Goal: Check status: Check status

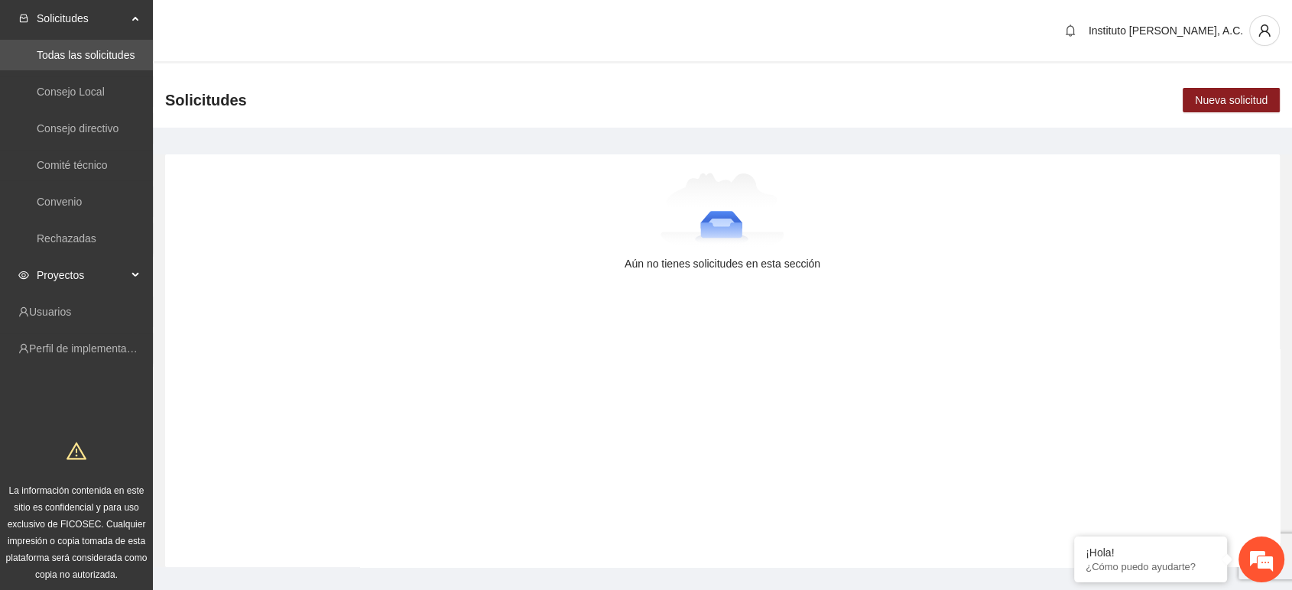
click at [79, 274] on span "Proyectos" at bounding box center [82, 275] width 90 height 31
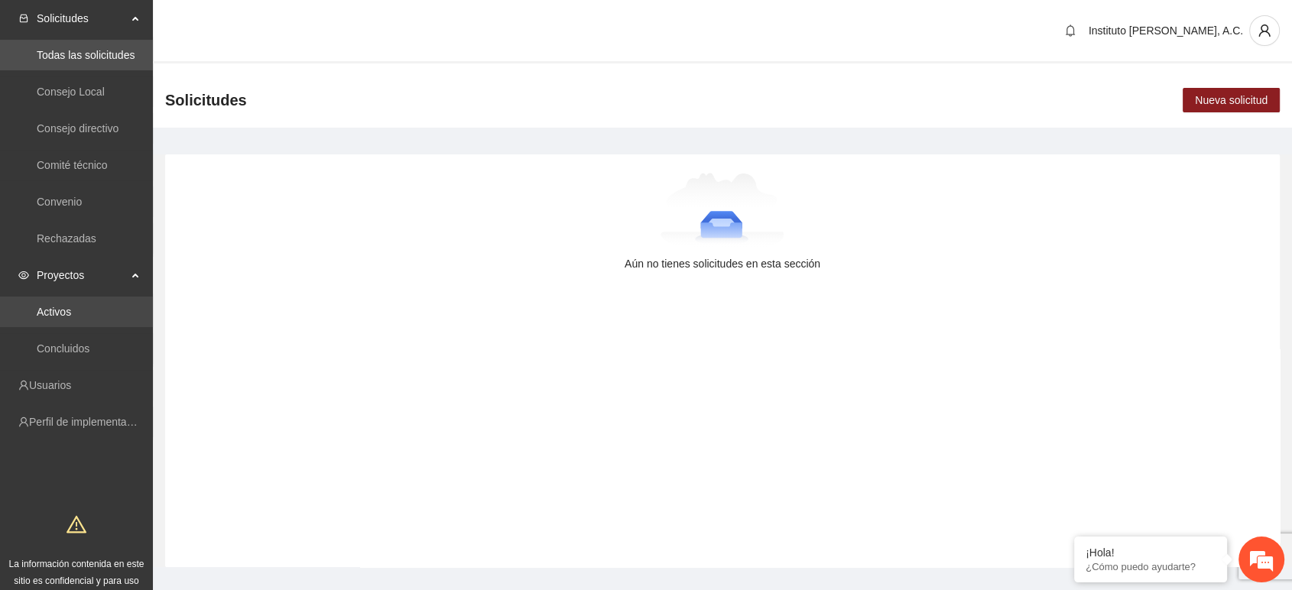
click at [71, 306] on link "Activos" at bounding box center [54, 312] width 34 height 12
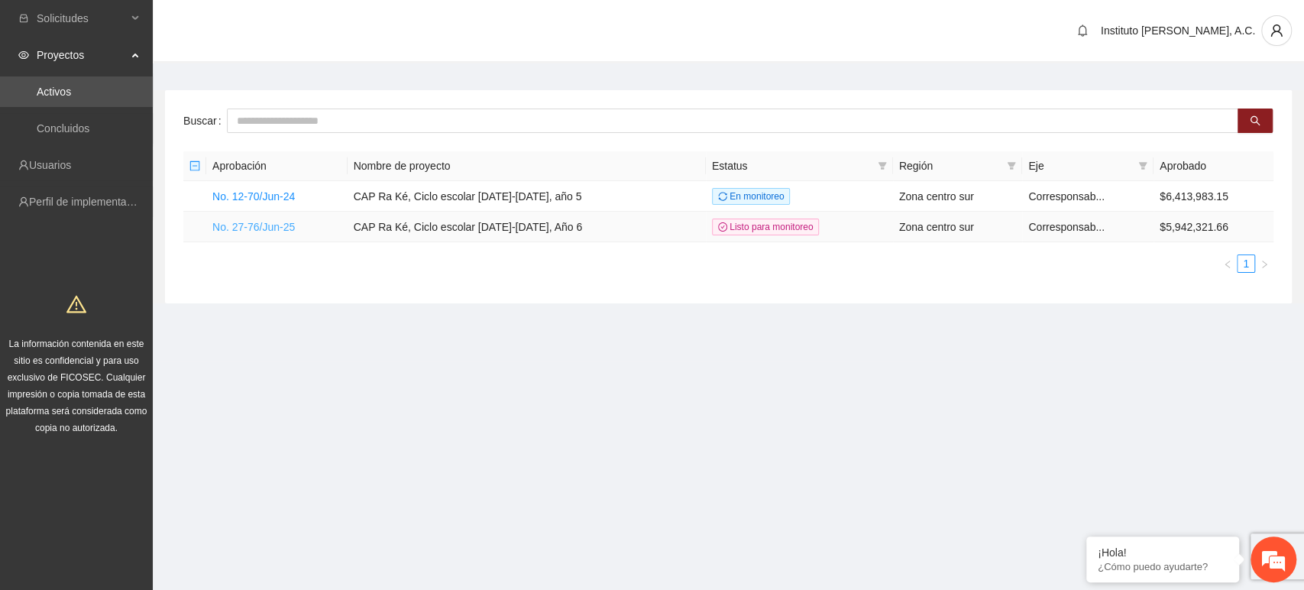
click at [250, 229] on link "No. 27-76/Jun-25" at bounding box center [253, 227] width 83 height 12
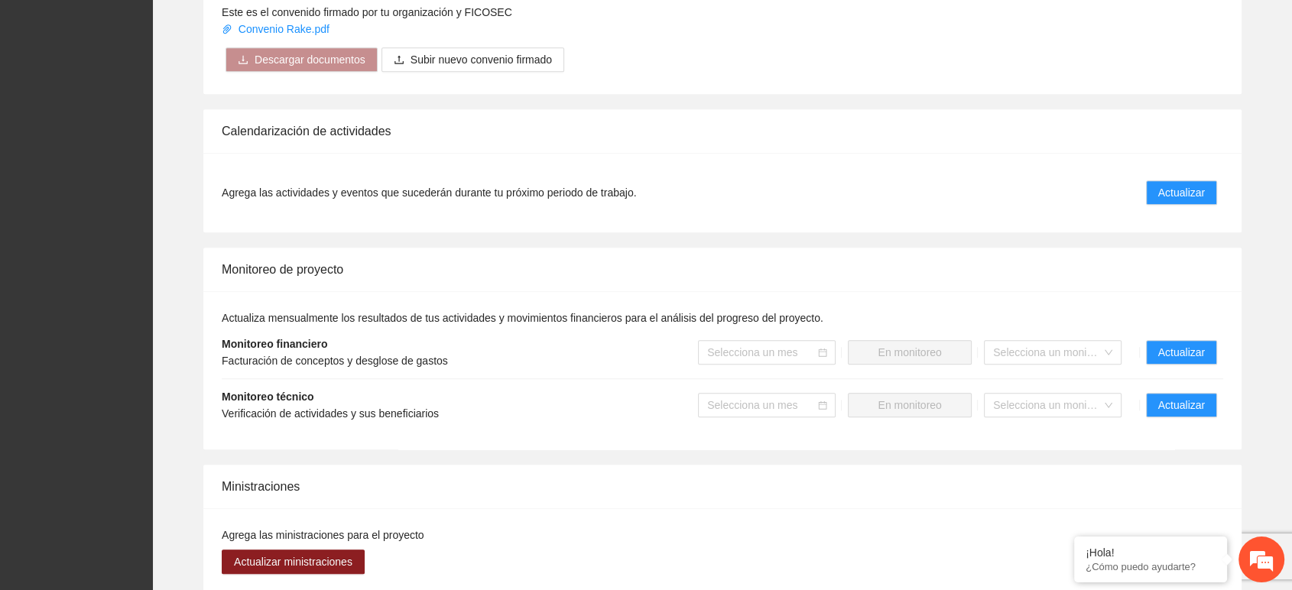
scroll to position [1370, 0]
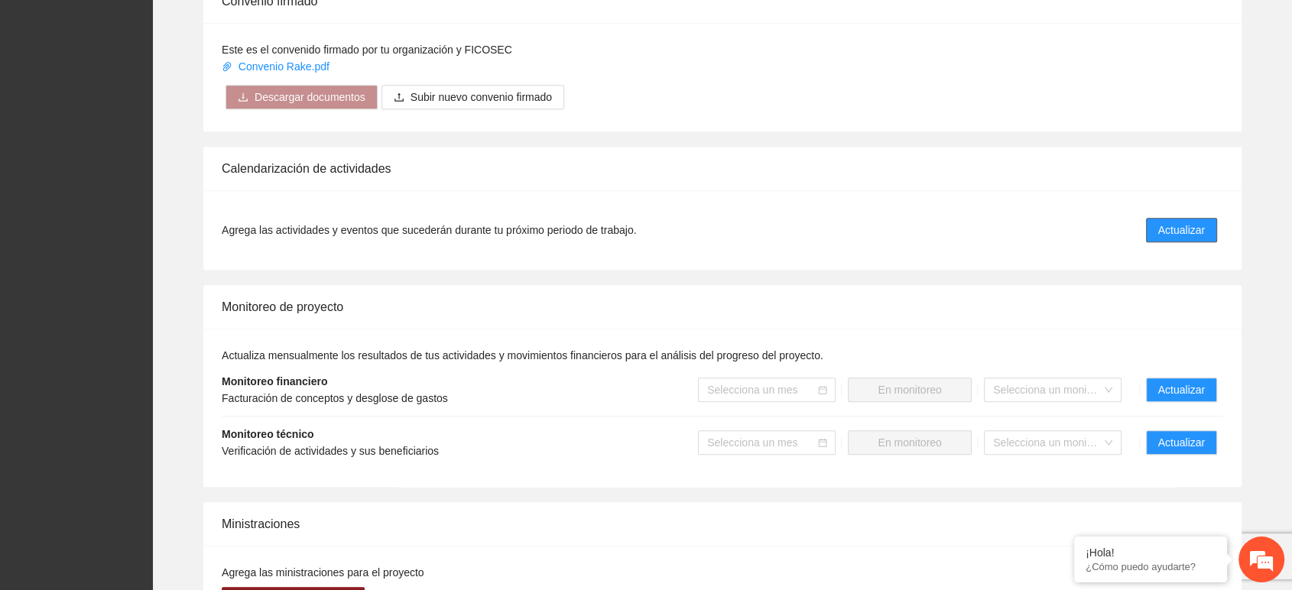
click at [1162, 229] on span "Actualizar" at bounding box center [1181, 230] width 47 height 17
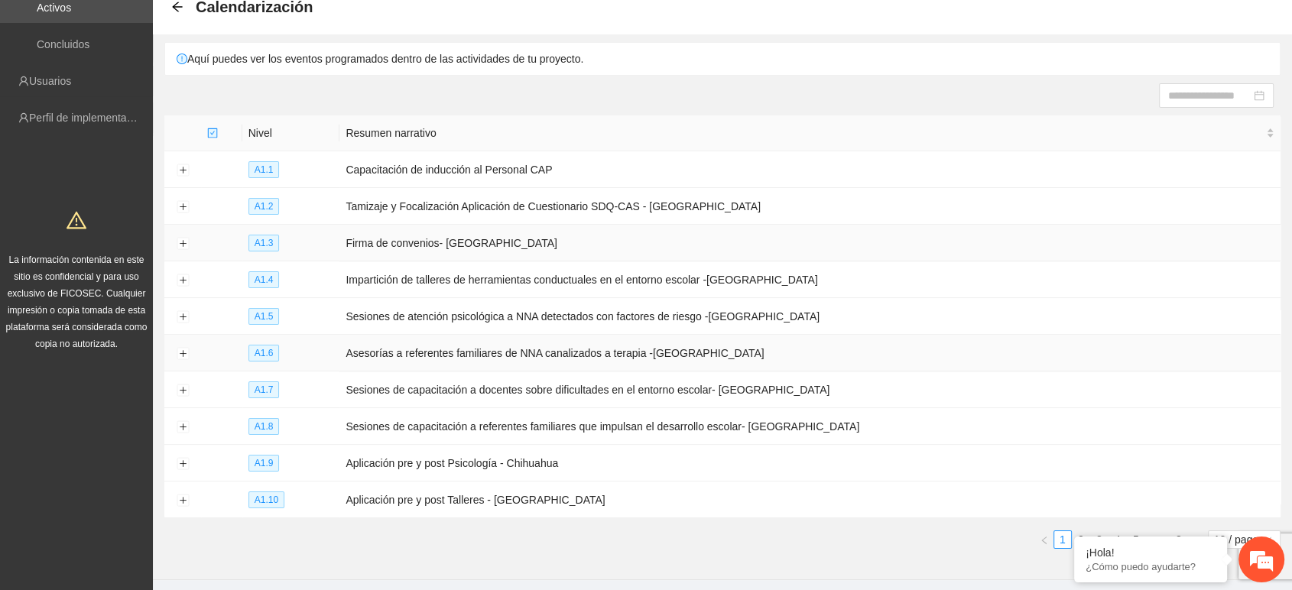
scroll to position [125, 0]
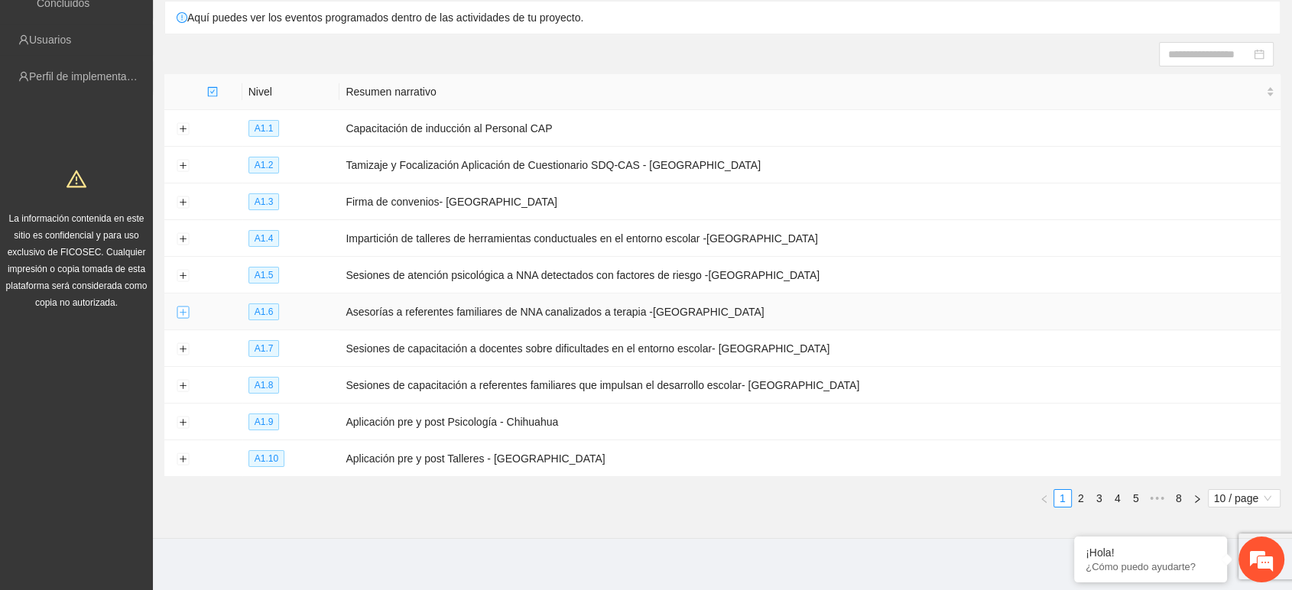
click at [180, 306] on button "Expand row" at bounding box center [183, 312] width 12 height 12
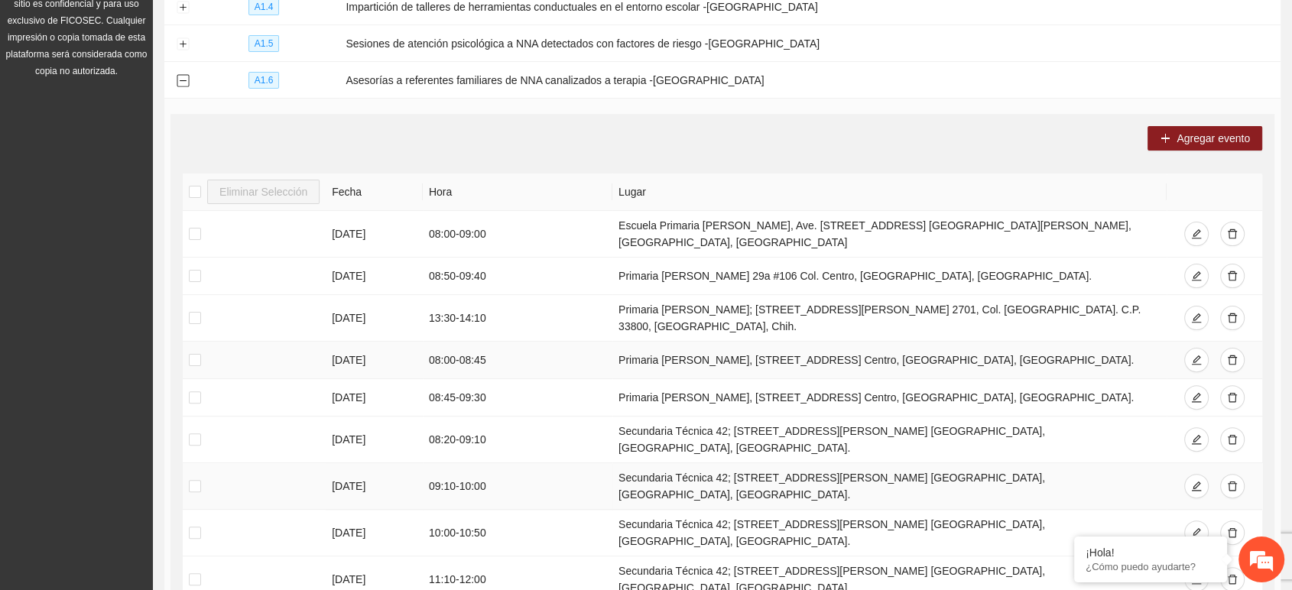
scroll to position [465, 0]
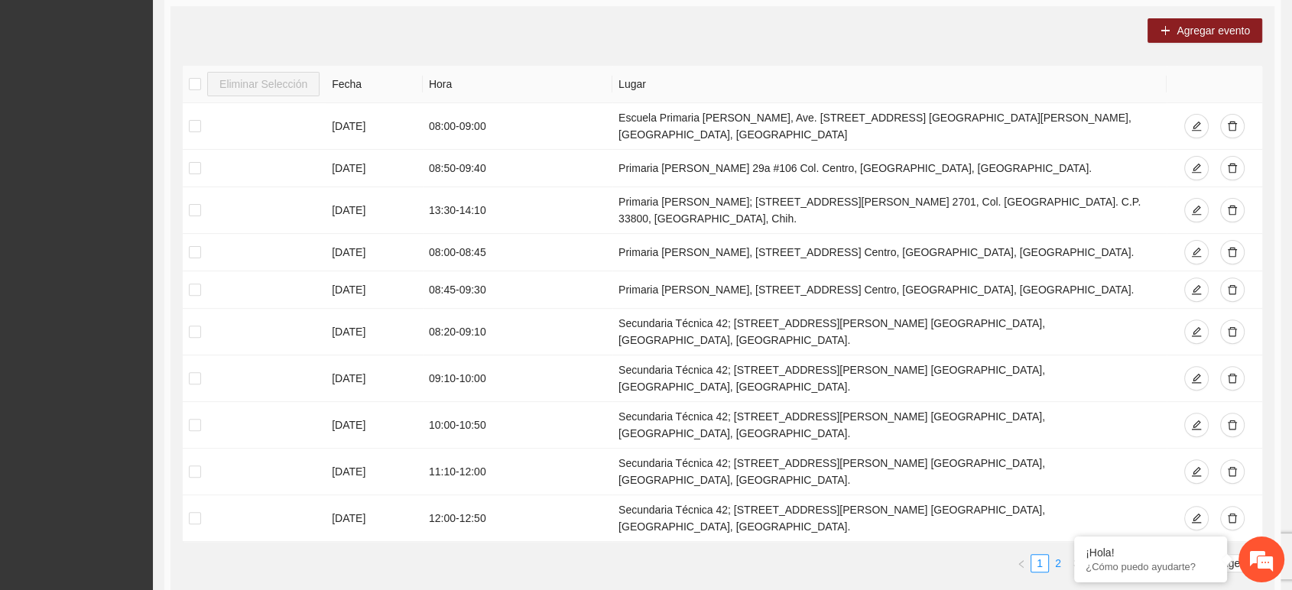
click at [1058, 530] on link "2" at bounding box center [1057, 563] width 17 height 17
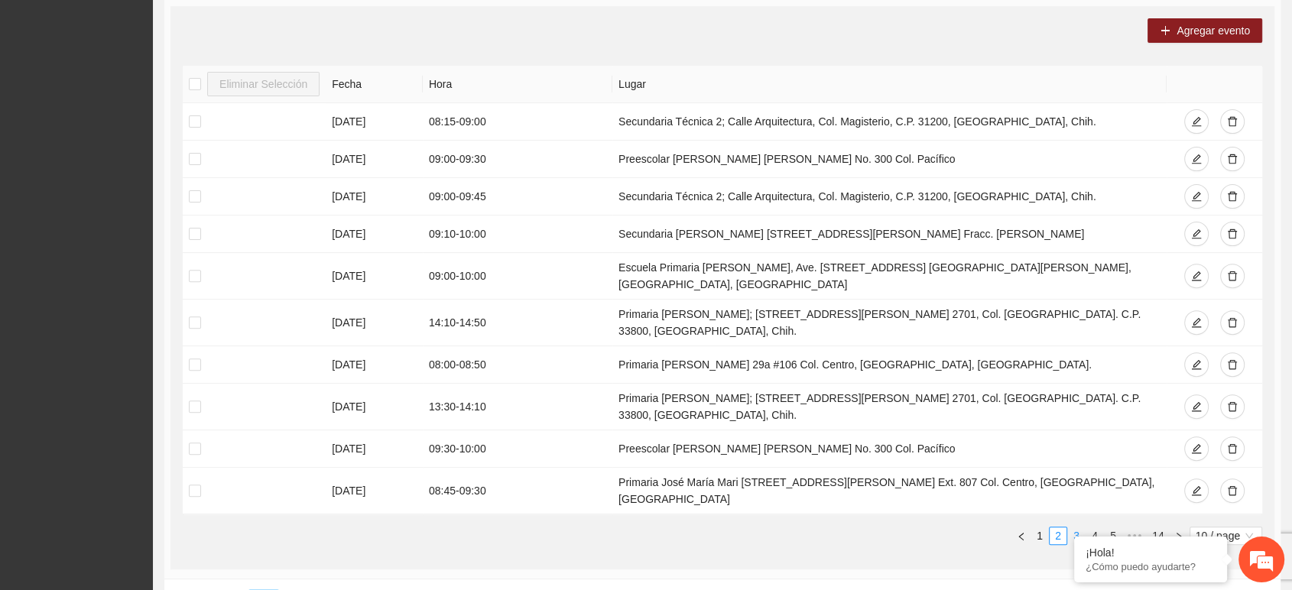
click at [1071, 527] on link "3" at bounding box center [1076, 535] width 17 height 17
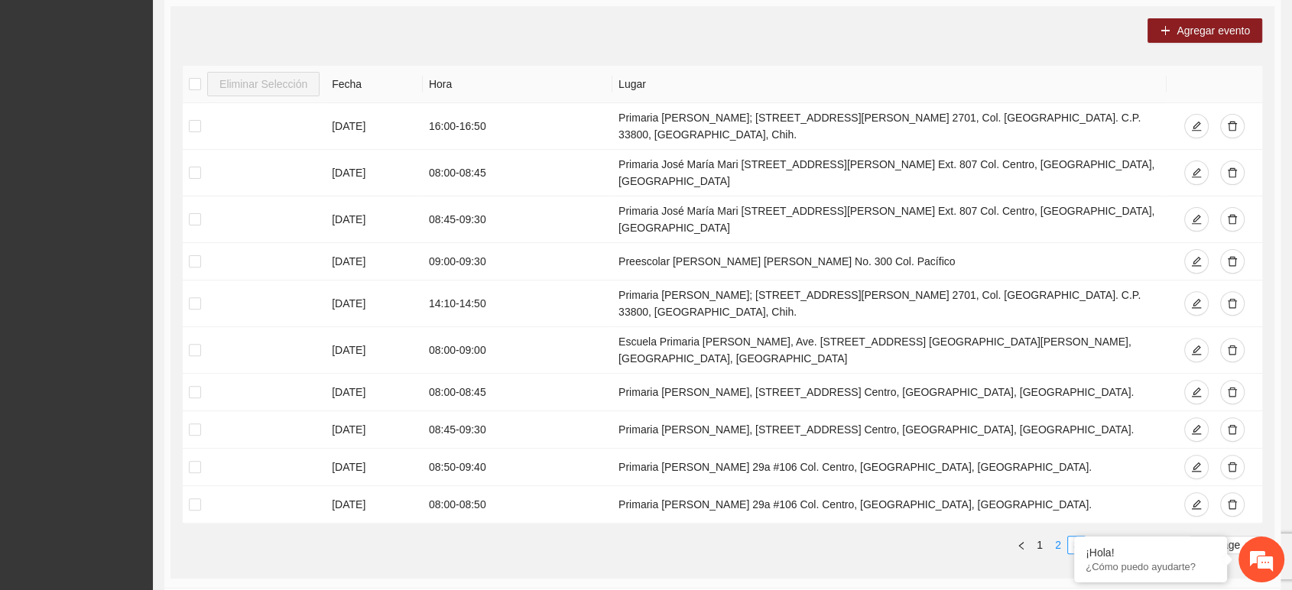
click at [1057, 530] on link "2" at bounding box center [1057, 544] width 17 height 17
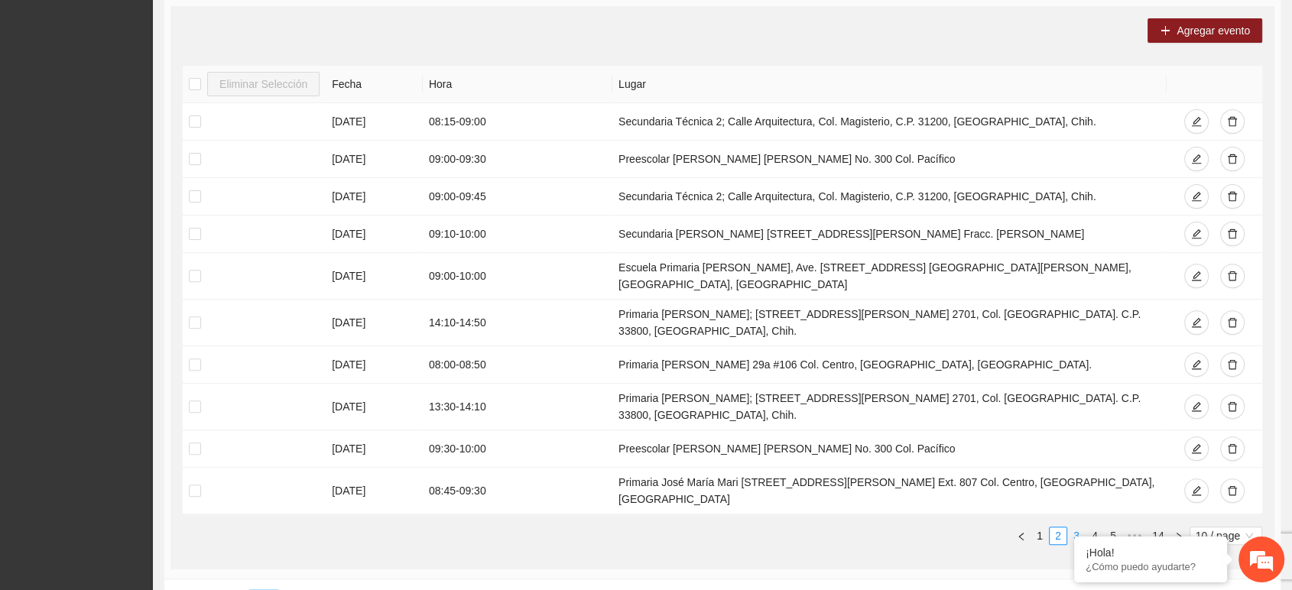
click at [1071, 527] on link "3" at bounding box center [1076, 535] width 17 height 17
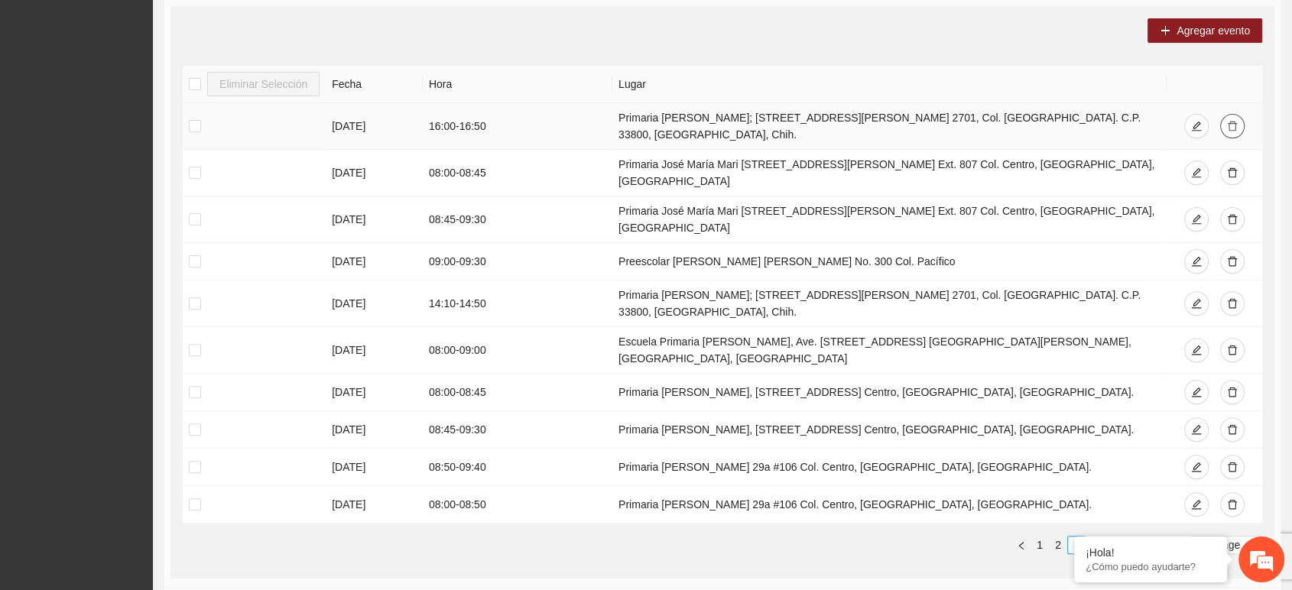
click at [1162, 121] on icon "delete" at bounding box center [1232, 126] width 11 height 11
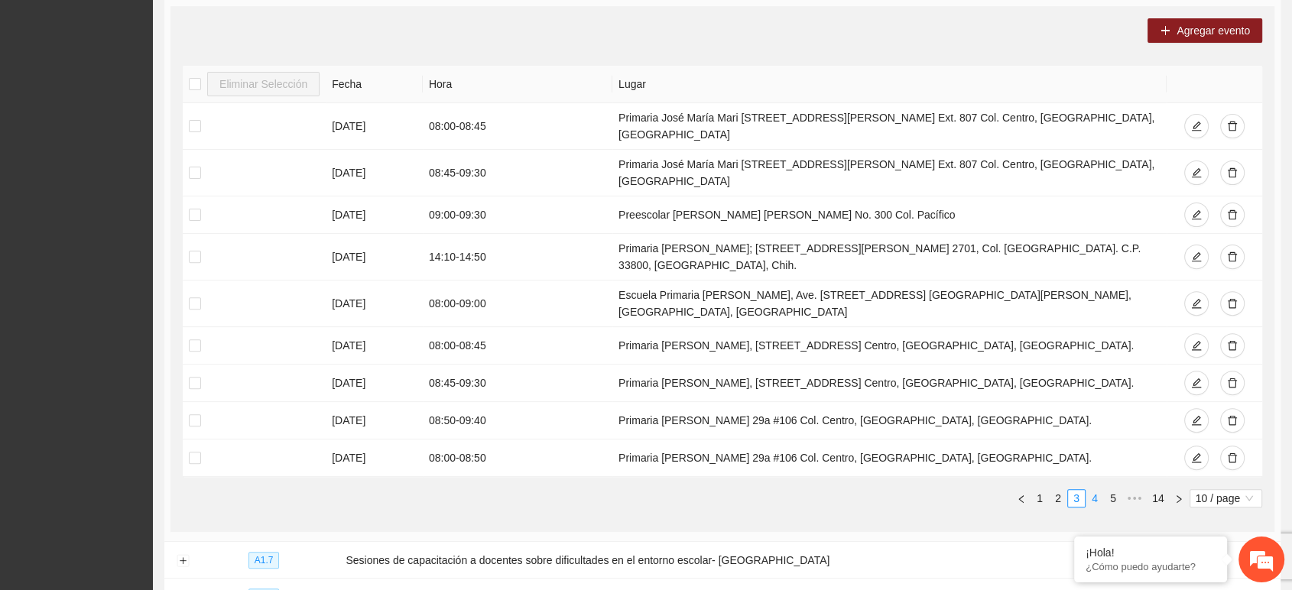
click at [1091, 490] on link "4" at bounding box center [1094, 498] width 17 height 17
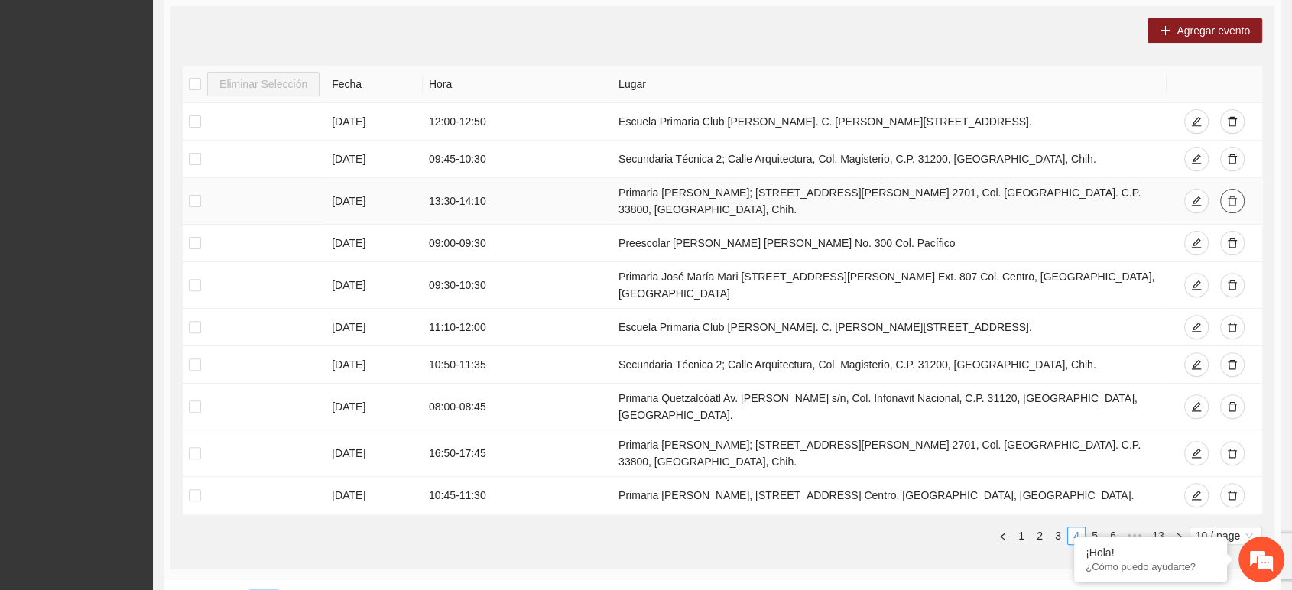
click at [1162, 196] on icon "delete" at bounding box center [1231, 201] width 9 height 10
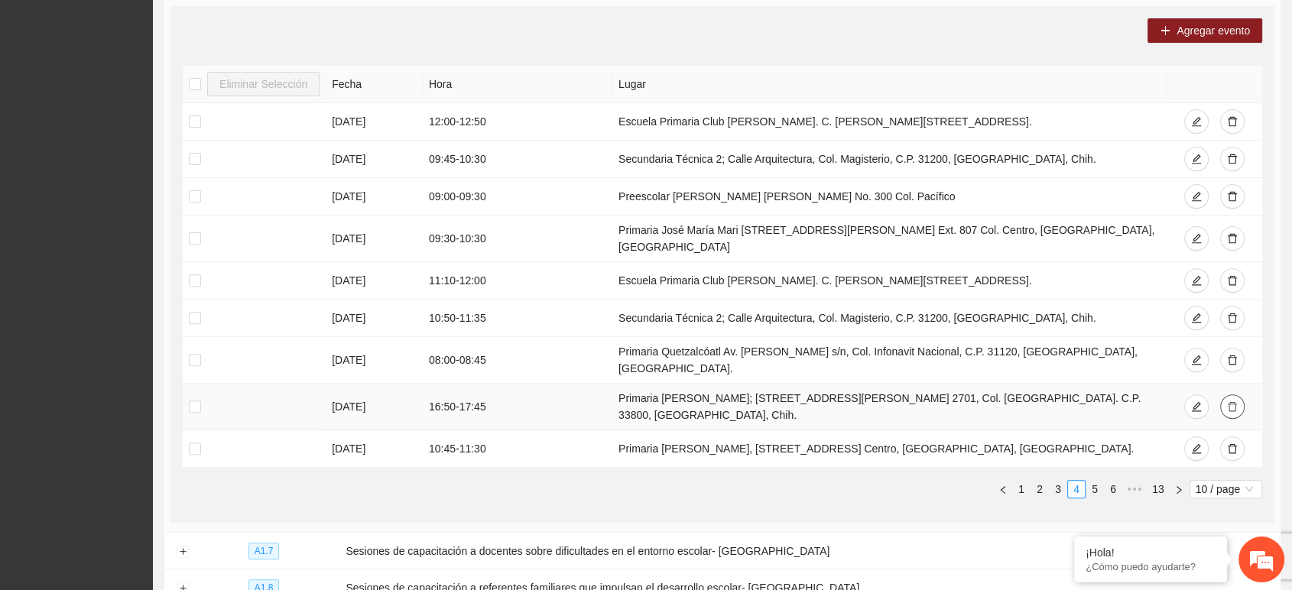
click at [1162, 401] on icon "delete" at bounding box center [1232, 406] width 11 height 11
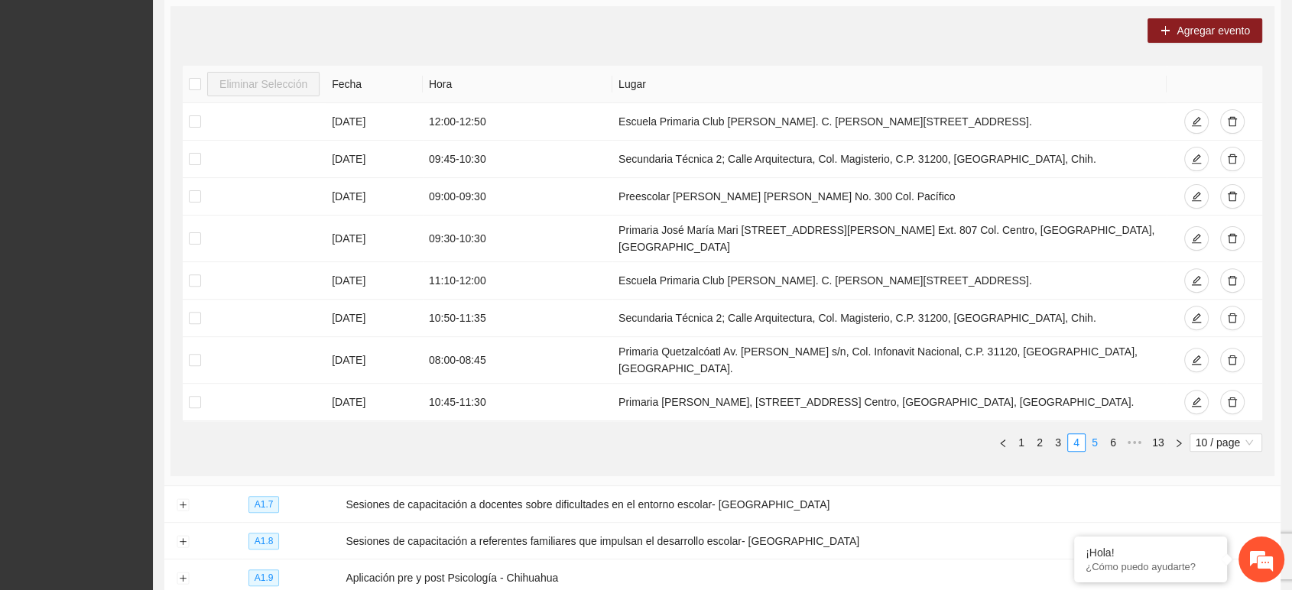
click at [1096, 434] on link "5" at bounding box center [1094, 442] width 17 height 17
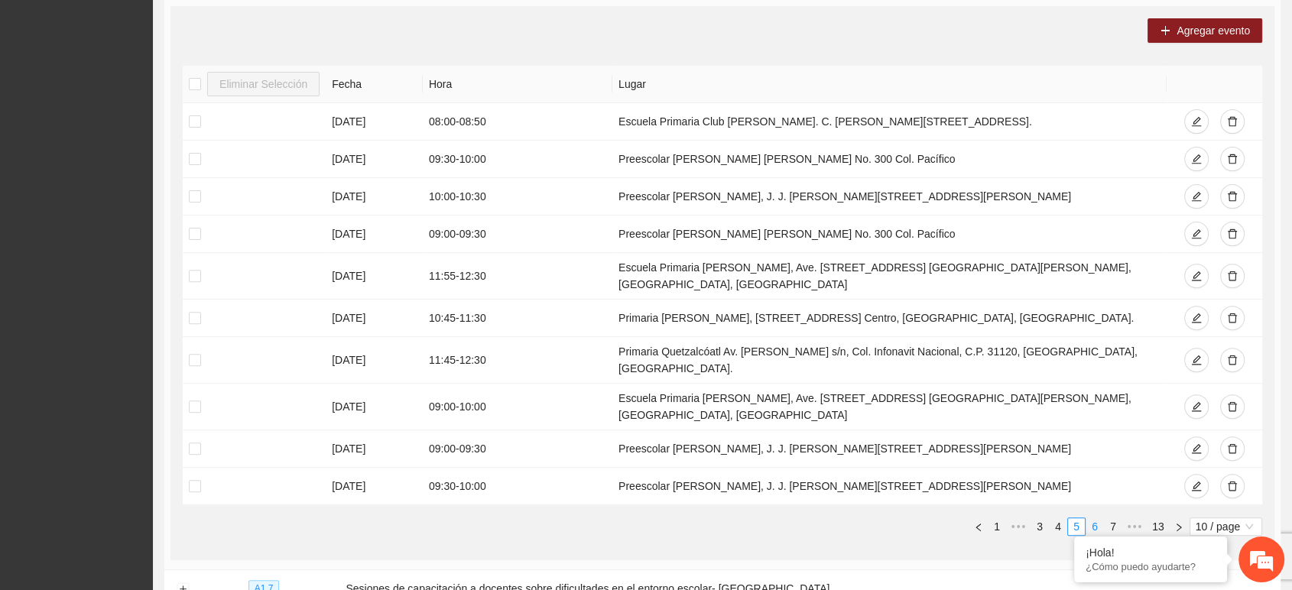
click at [1095, 518] on link "6" at bounding box center [1094, 526] width 17 height 17
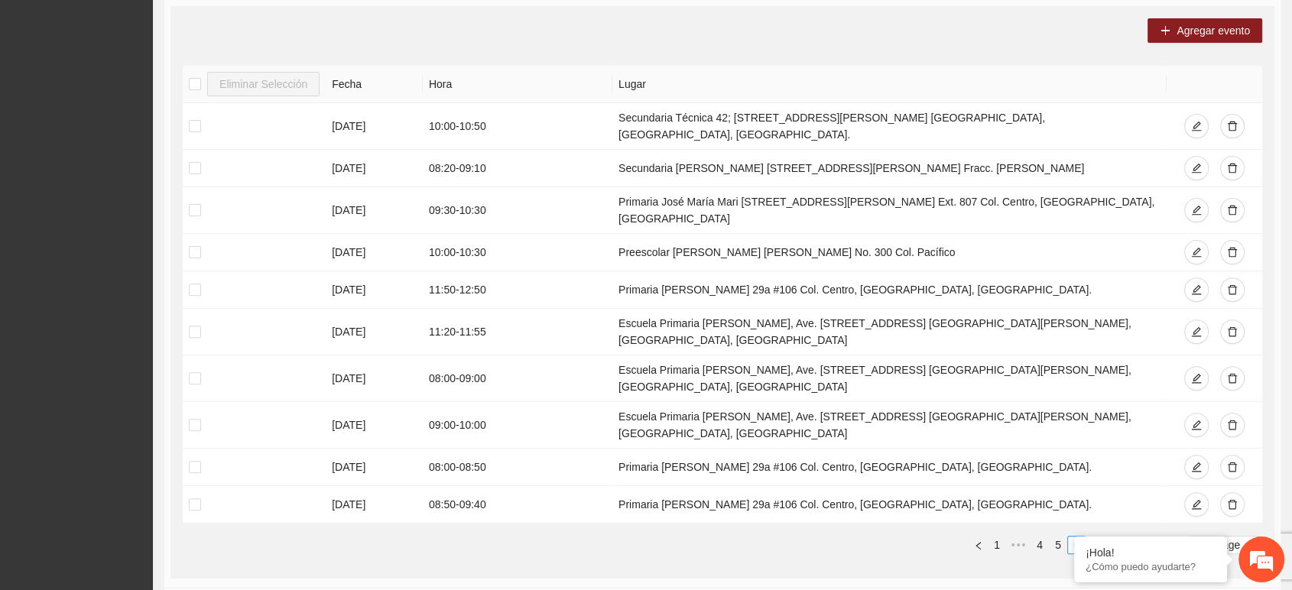
click at [1095, 530] on link "7" at bounding box center [1094, 544] width 17 height 17
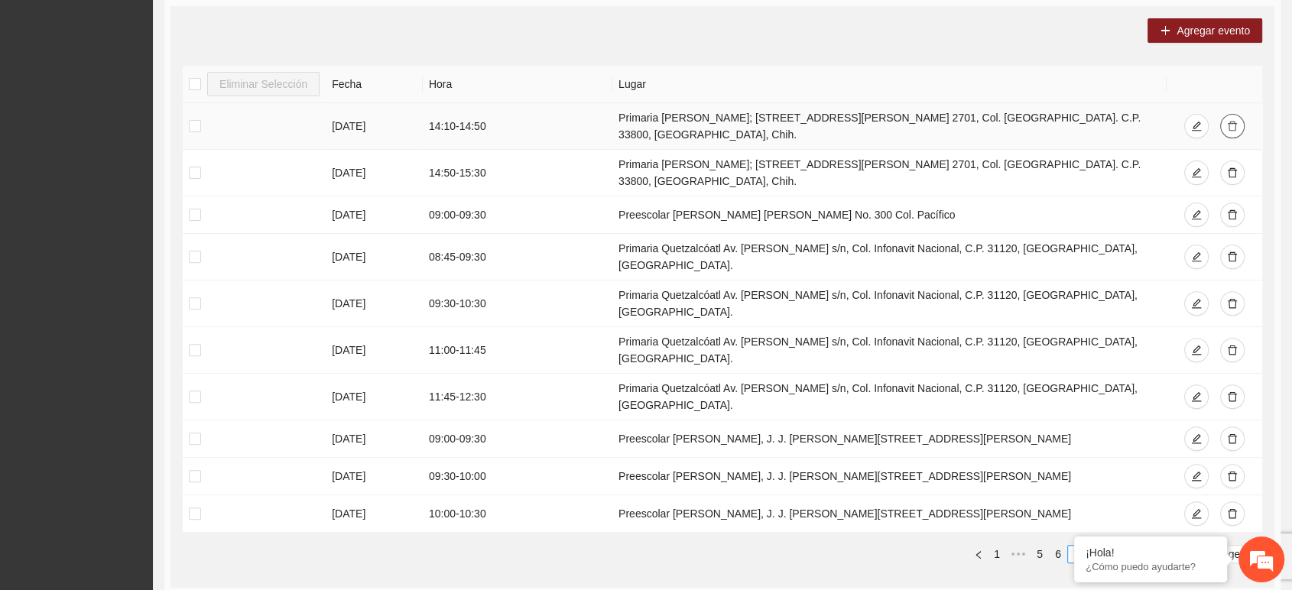
click at [1162, 121] on icon "delete" at bounding box center [1232, 126] width 11 height 11
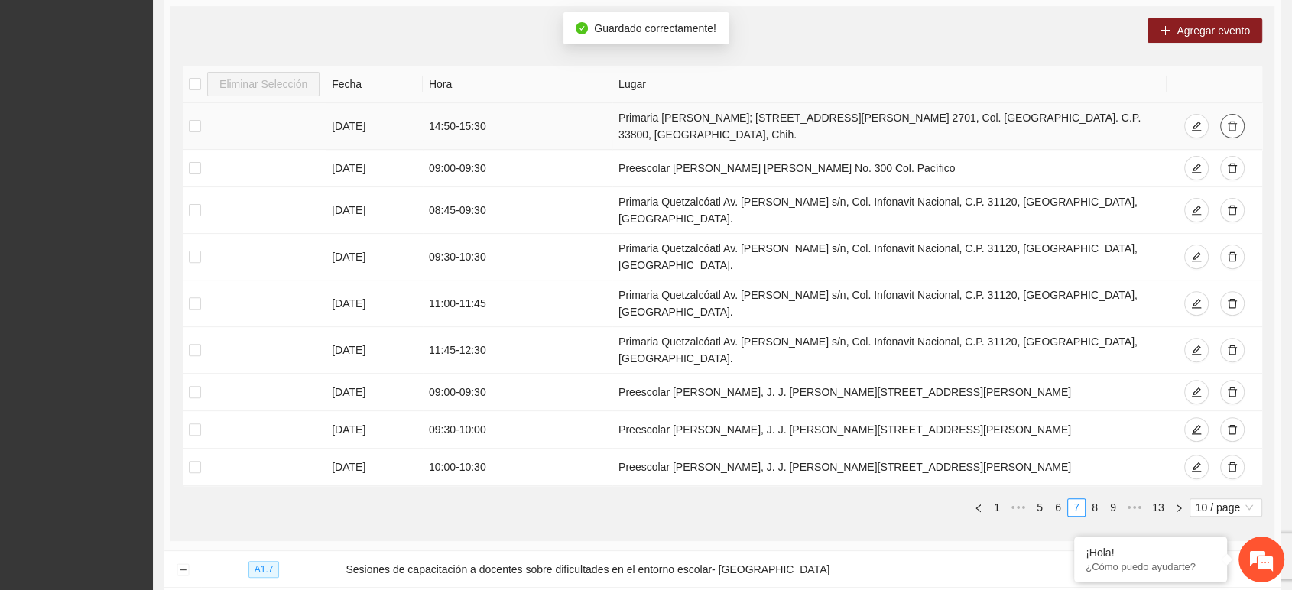
click at [1162, 122] on icon "delete" at bounding box center [1231, 127] width 9 height 10
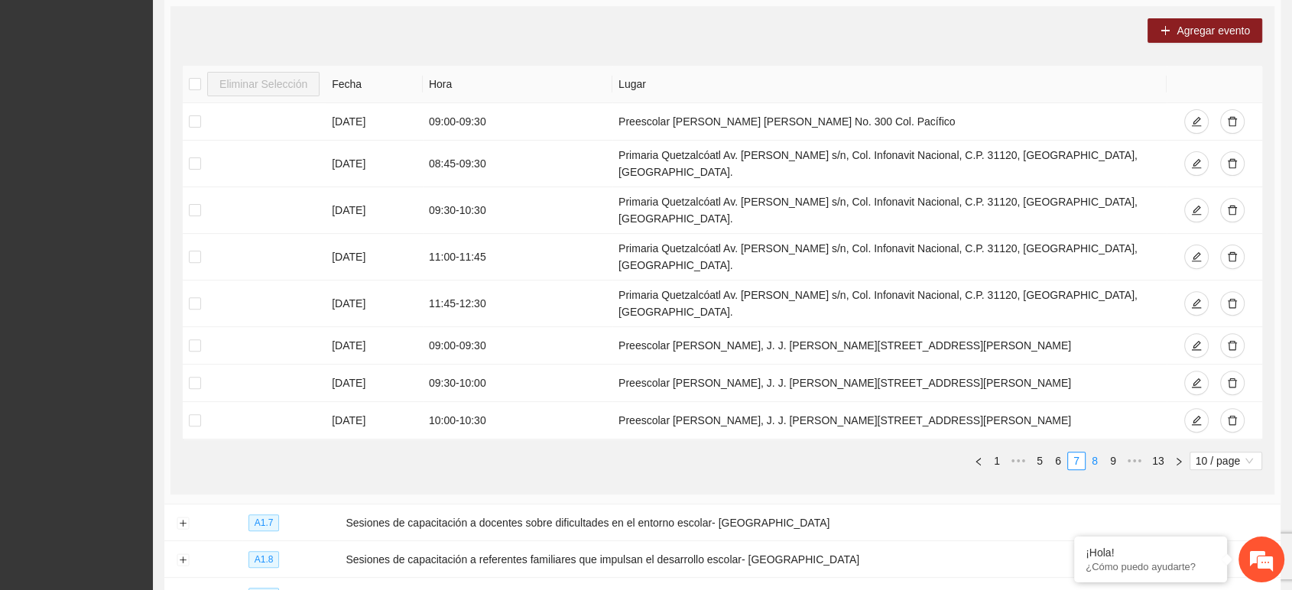
click at [1097, 452] on link "8" at bounding box center [1094, 460] width 17 height 17
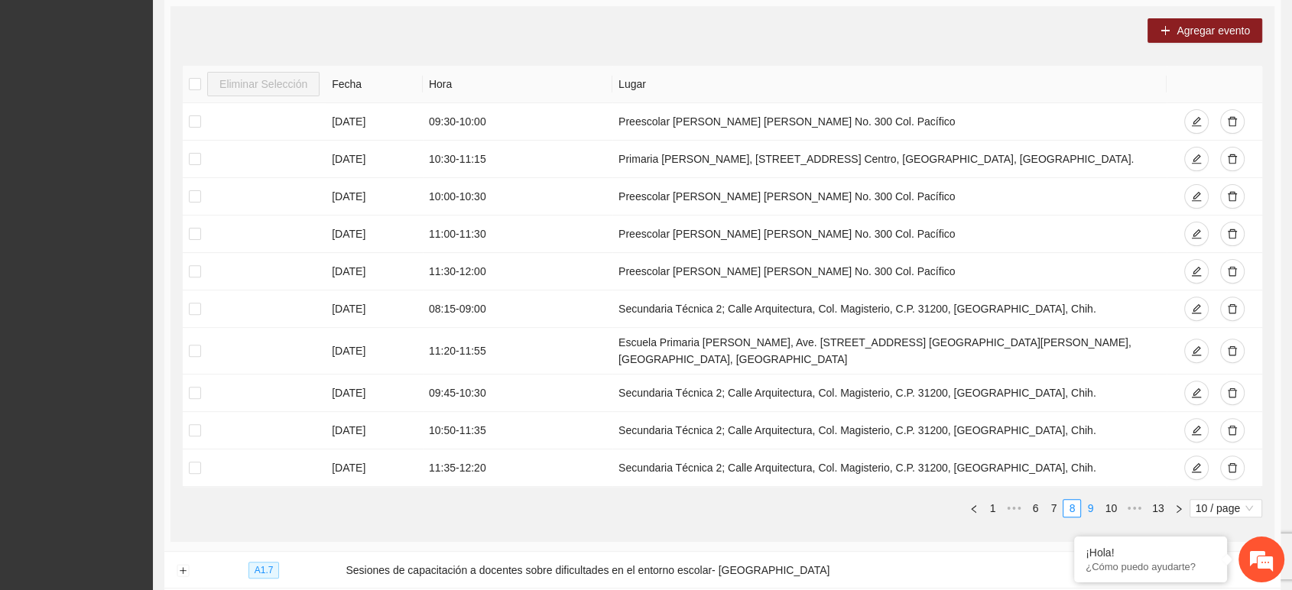
click at [1086, 500] on link "9" at bounding box center [1089, 508] width 17 height 17
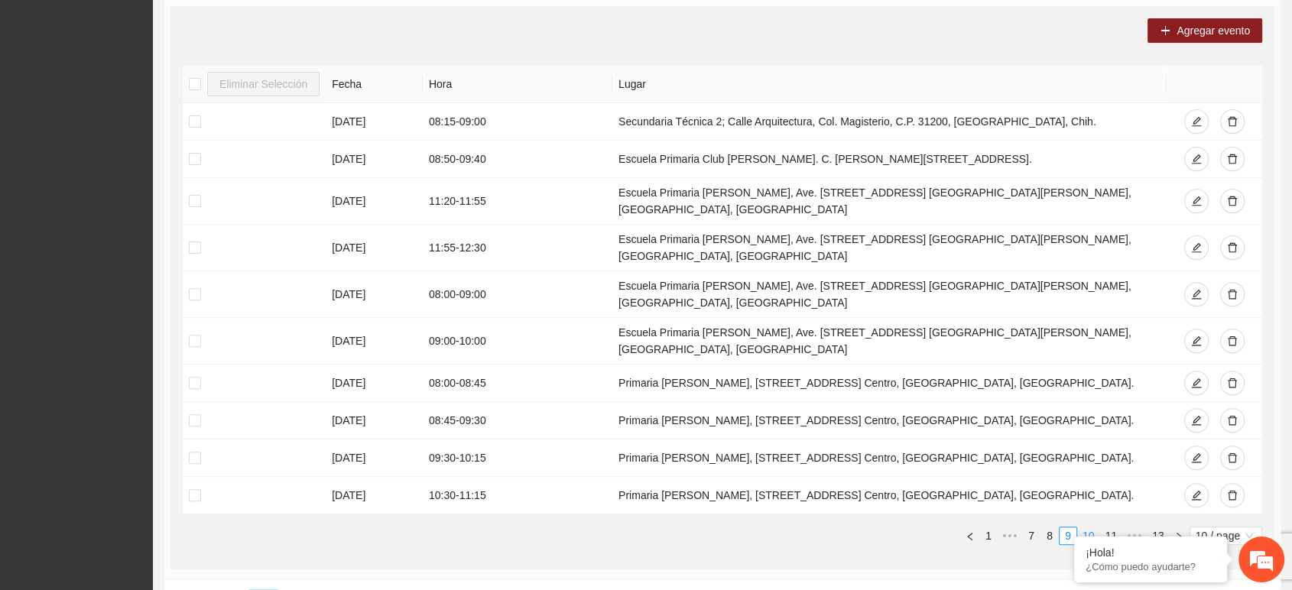
click at [1092, 527] on link "10" at bounding box center [1088, 535] width 21 height 17
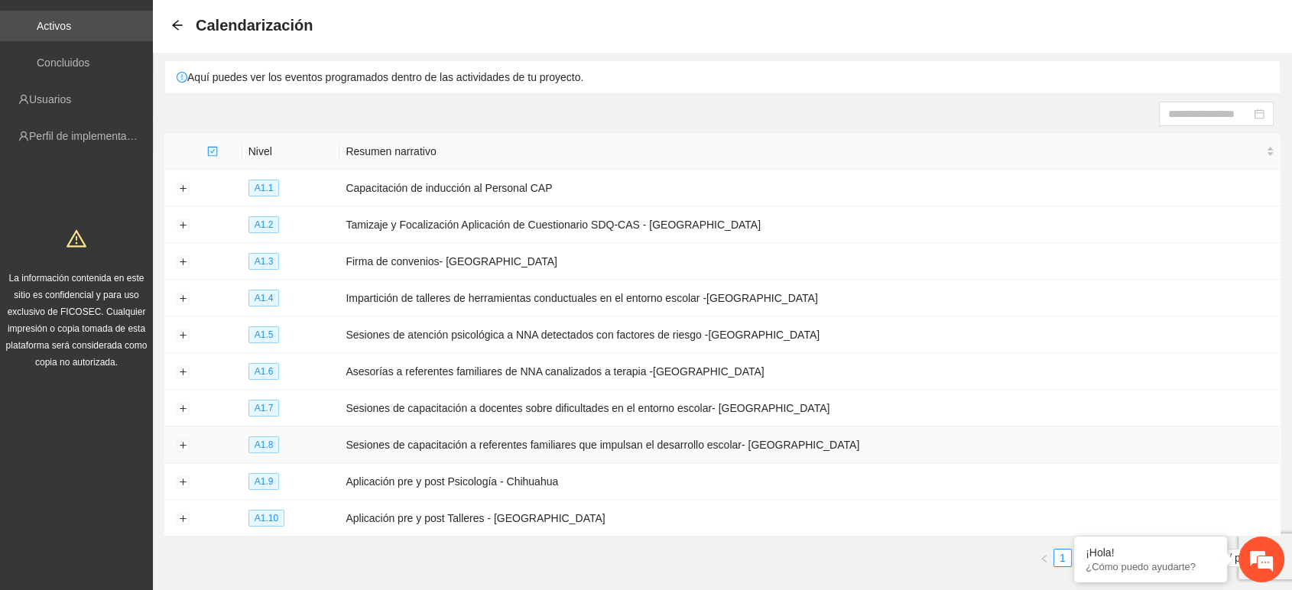
scroll to position [125, 0]
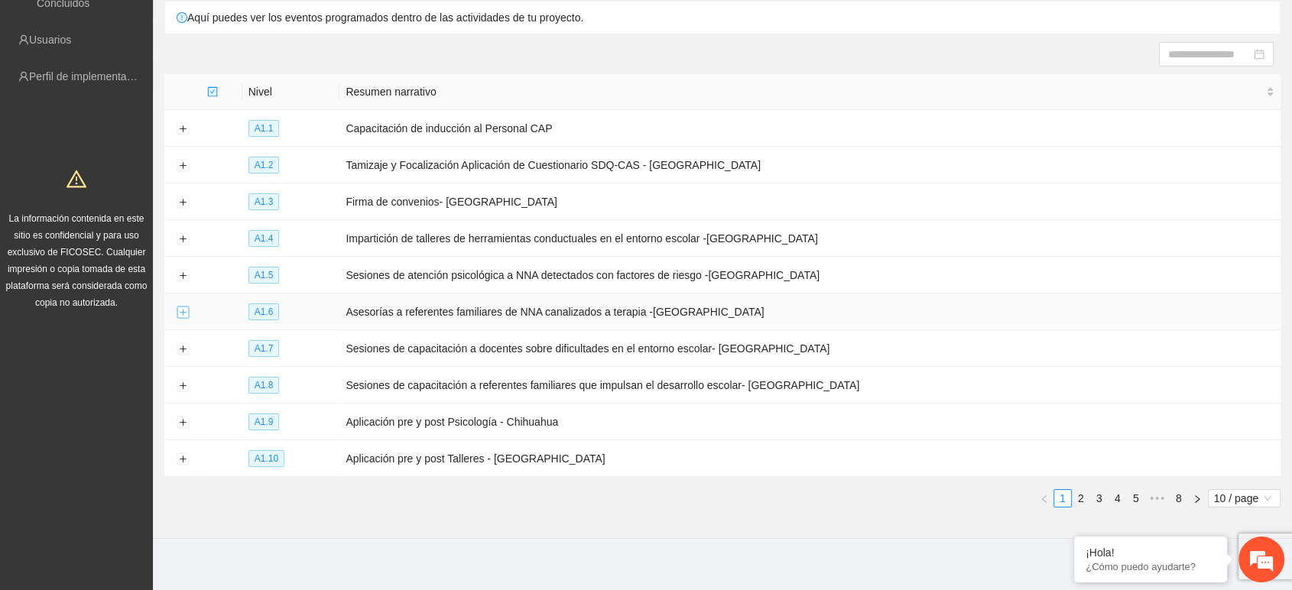
click at [183, 308] on button "Expand row" at bounding box center [183, 312] width 12 height 12
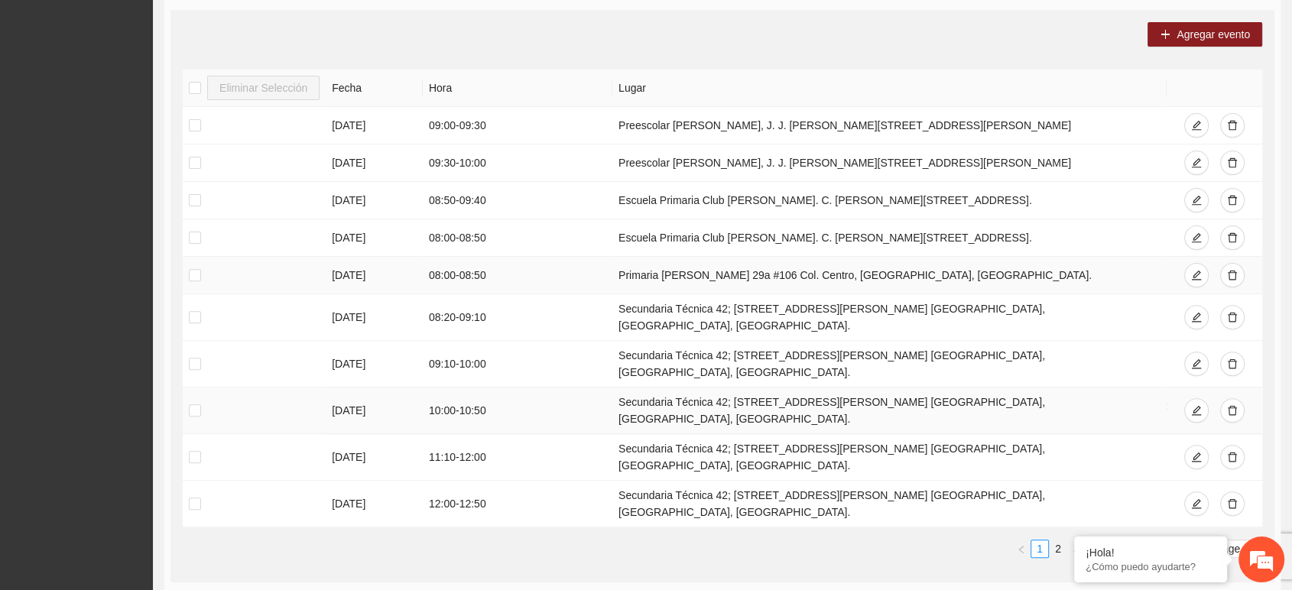
scroll to position [465, 0]
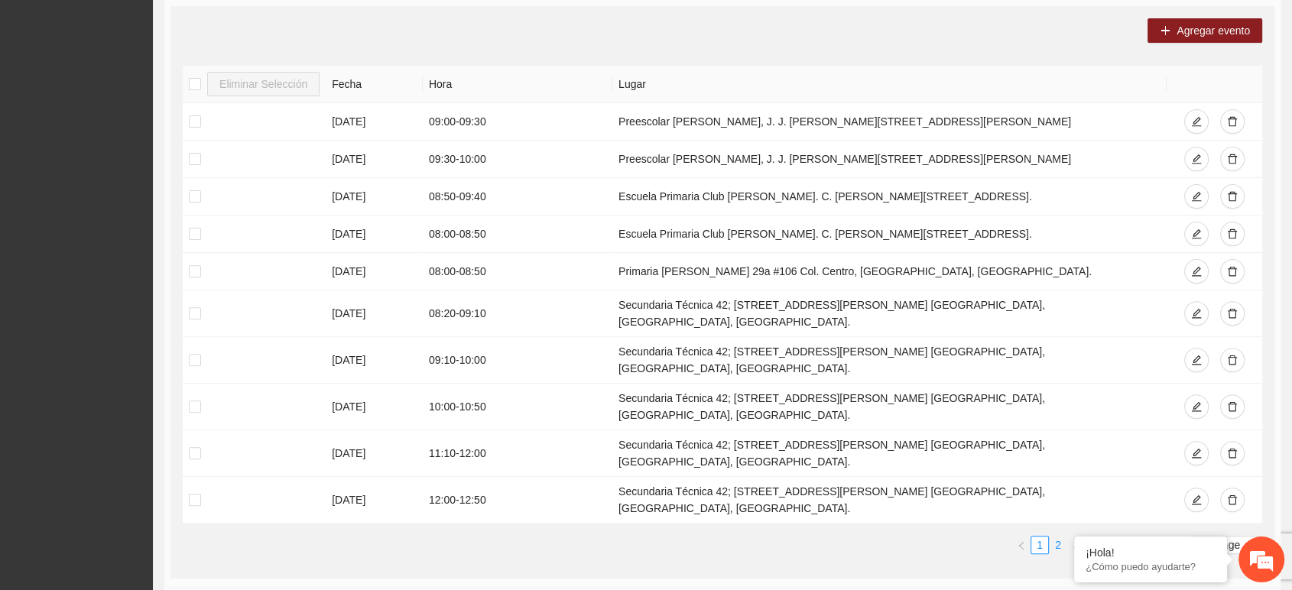
click at [1055, 536] on link "2" at bounding box center [1057, 544] width 17 height 17
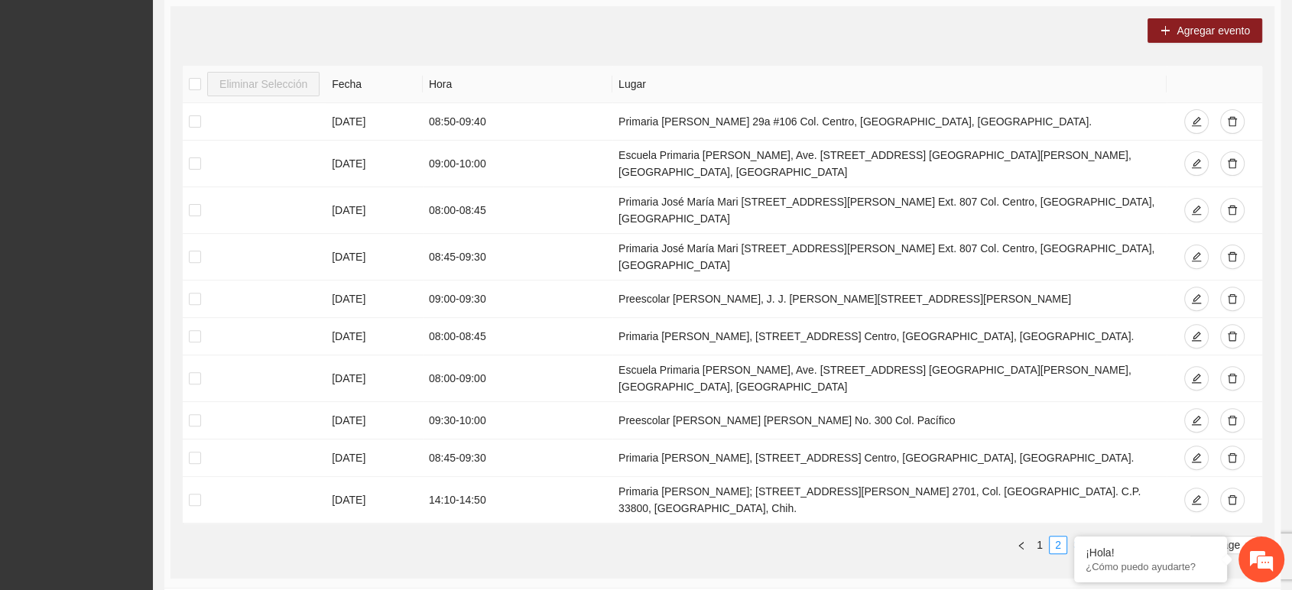
click at [1076, 536] on link "3" at bounding box center [1076, 544] width 17 height 17
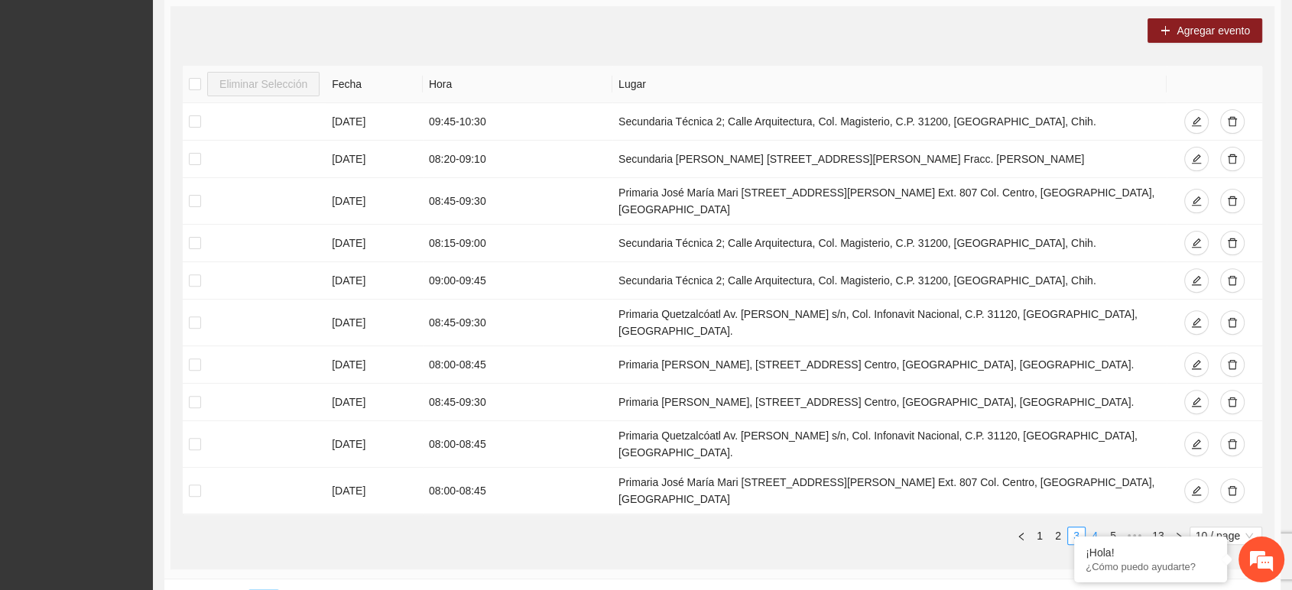
scroll to position [0, 0]
click at [1091, 527] on link "4" at bounding box center [1094, 535] width 17 height 17
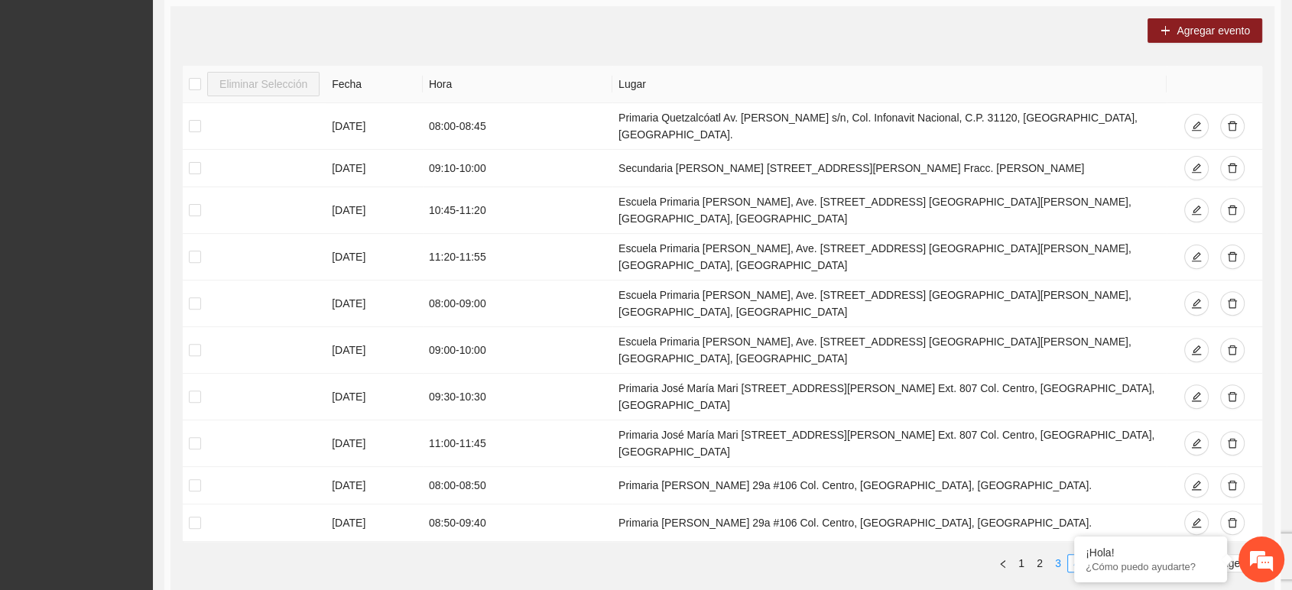
click at [1058, 555] on link "3" at bounding box center [1057, 563] width 17 height 17
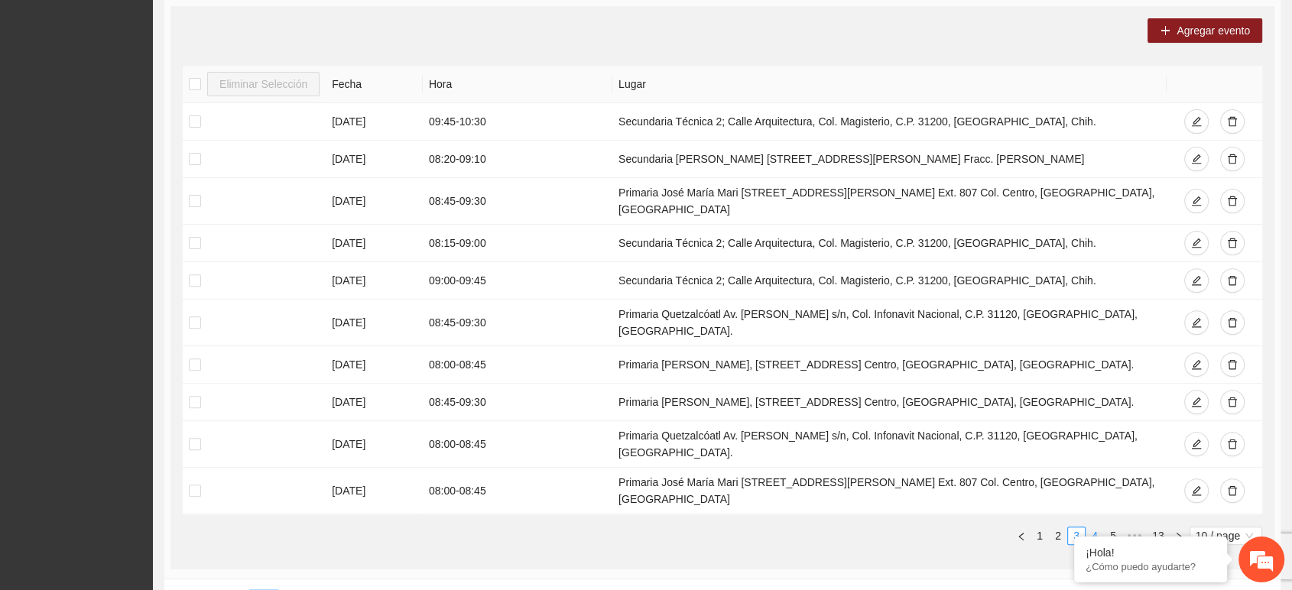
click at [1094, 527] on link "4" at bounding box center [1094, 535] width 17 height 17
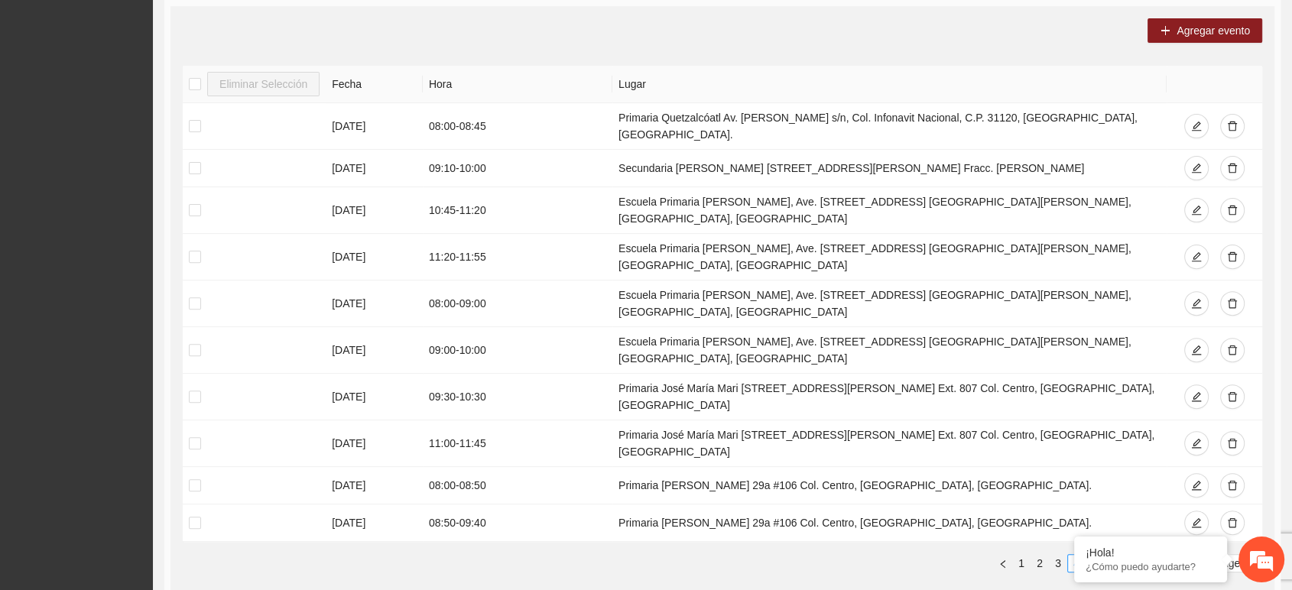
click at [1097, 555] on link "5" at bounding box center [1094, 563] width 17 height 17
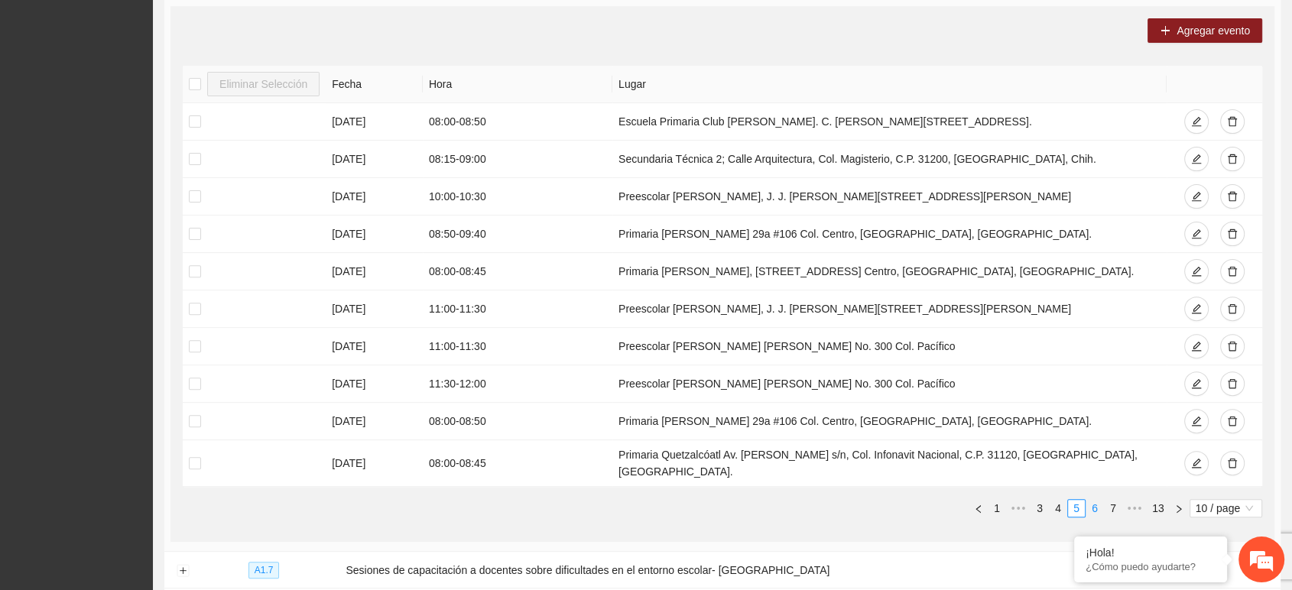
click at [1096, 500] on link "6" at bounding box center [1094, 508] width 17 height 17
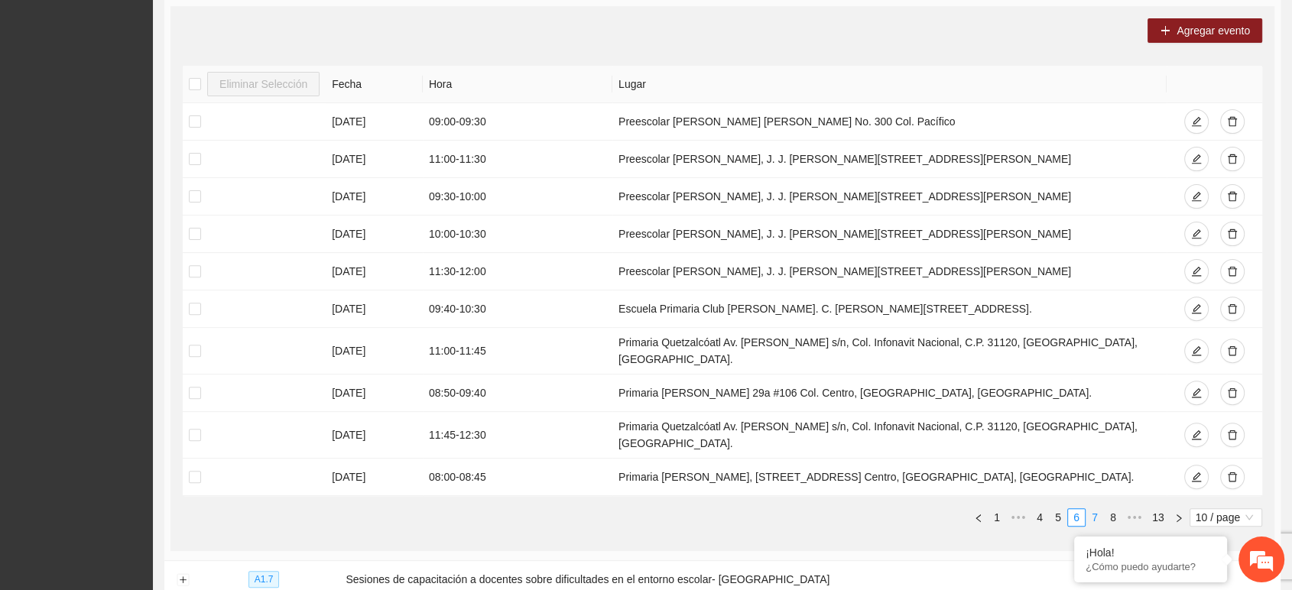
click at [1097, 509] on link "7" at bounding box center [1094, 517] width 17 height 17
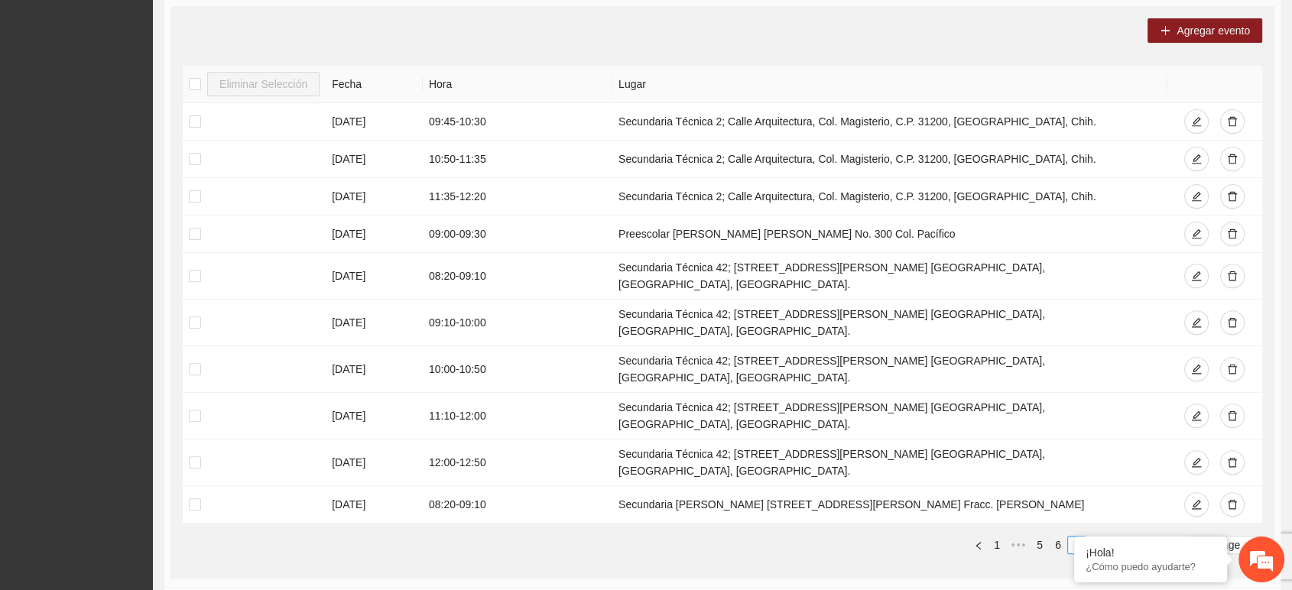
click at [1095, 536] on link "8" at bounding box center [1094, 544] width 17 height 17
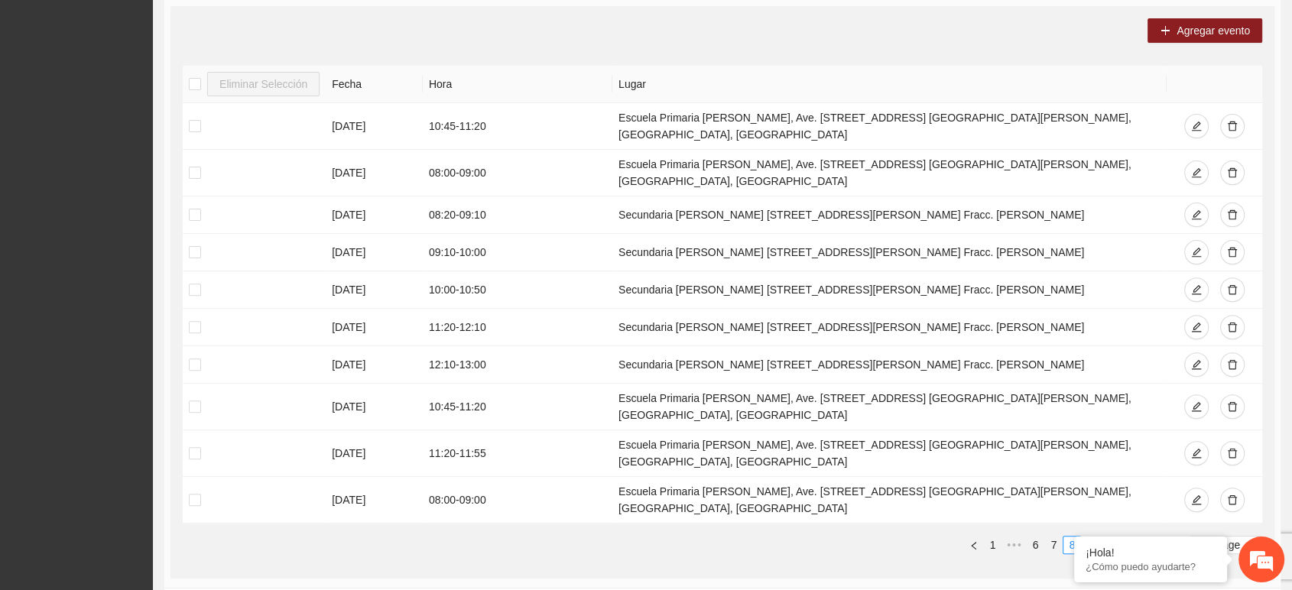
click at [1090, 536] on link "9" at bounding box center [1089, 544] width 17 height 17
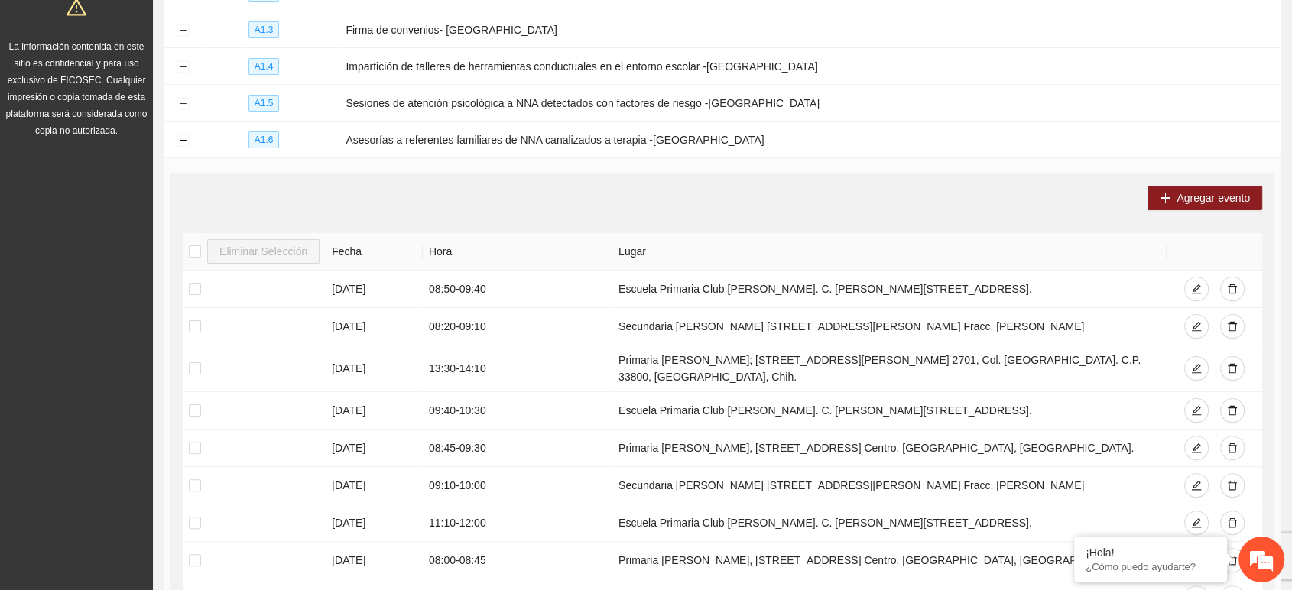
scroll to position [295, 0]
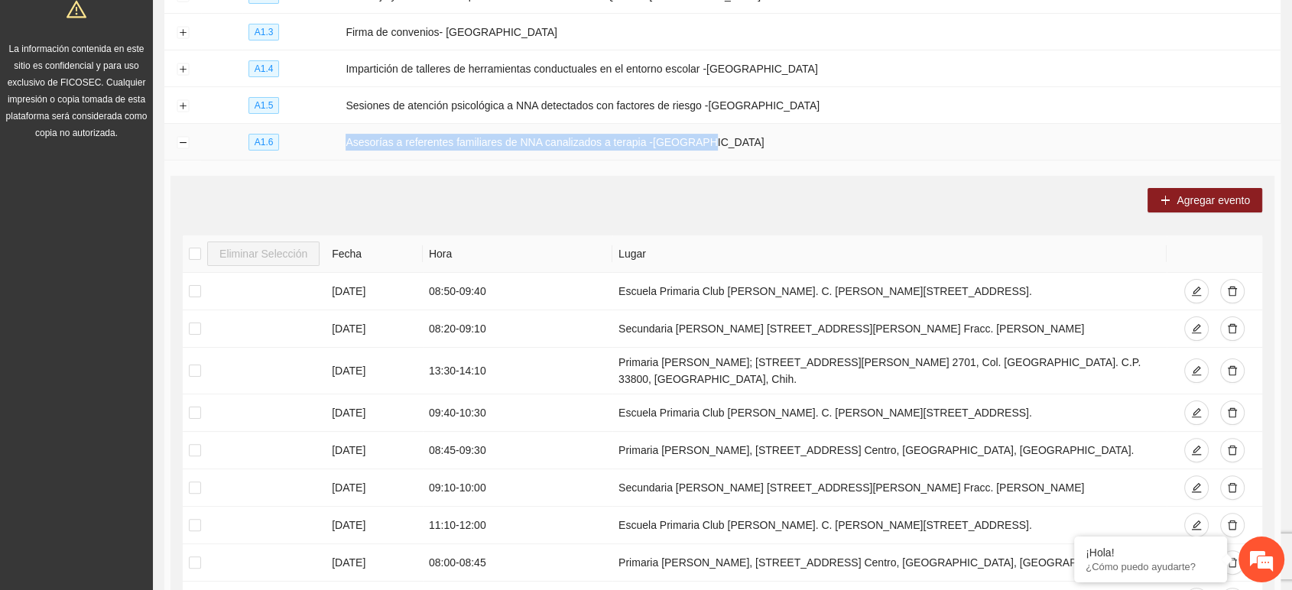
drag, startPoint x: 356, startPoint y: 135, endPoint x: 766, endPoint y: 136, distance: 409.6
click at [766, 136] on td "Asesorías a referentes familiares de NNA canalizados a terapia -[GEOGRAPHIC_DAT…" at bounding box center [809, 142] width 941 height 37
copy td "Asesorías a referentes familiares de NNA canalizados a terapia -[GEOGRAPHIC_DAT…"
